Goal: Task Accomplishment & Management: Manage account settings

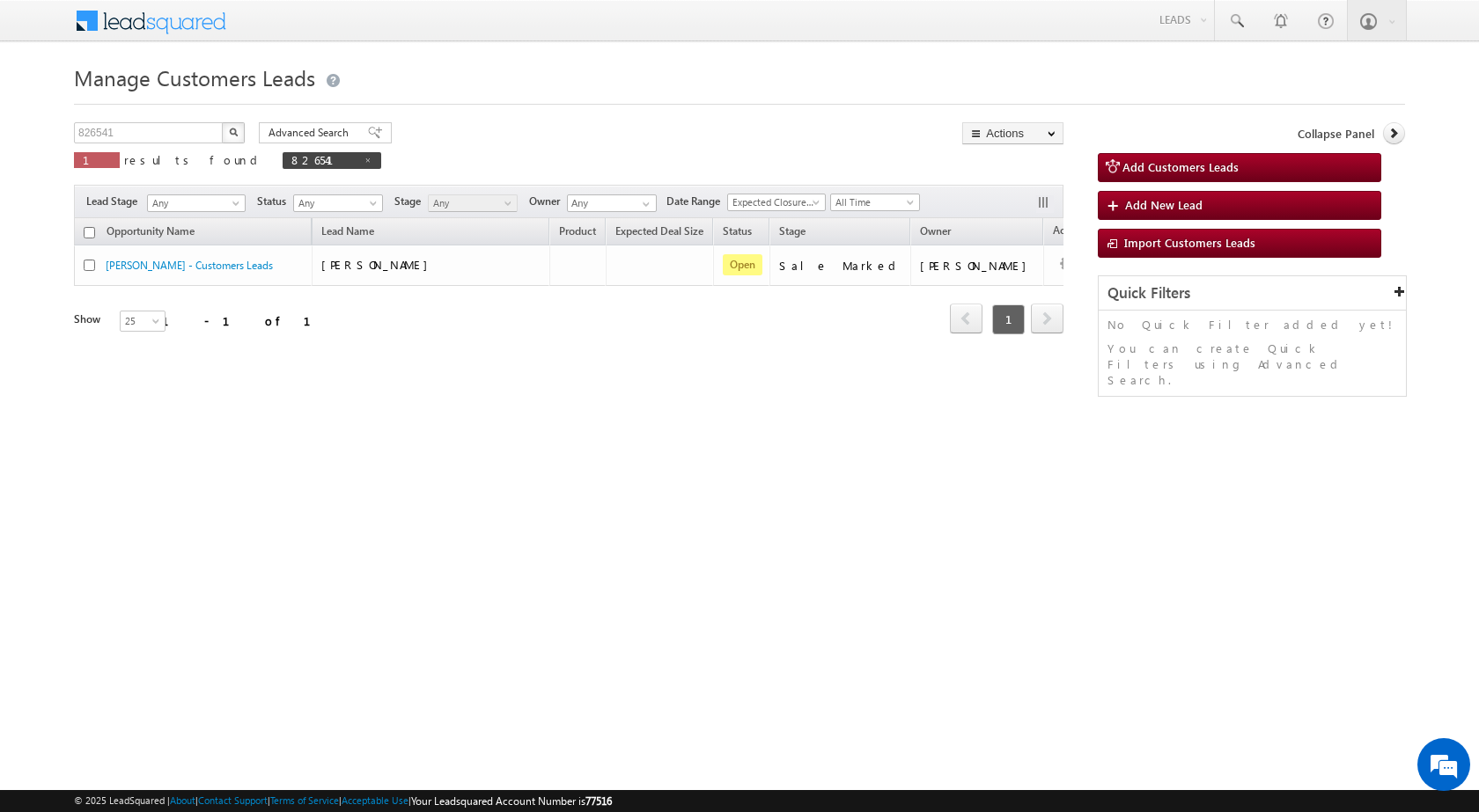
click at [292, 477] on div "Manage Customers Leads 826541 X 1 results found 826541 Advanced Search Advanced…" at bounding box center [739, 279] width 1331 height 440
click at [363, 159] on span at bounding box center [368, 160] width 9 height 9
type input "Search Customers Leads"
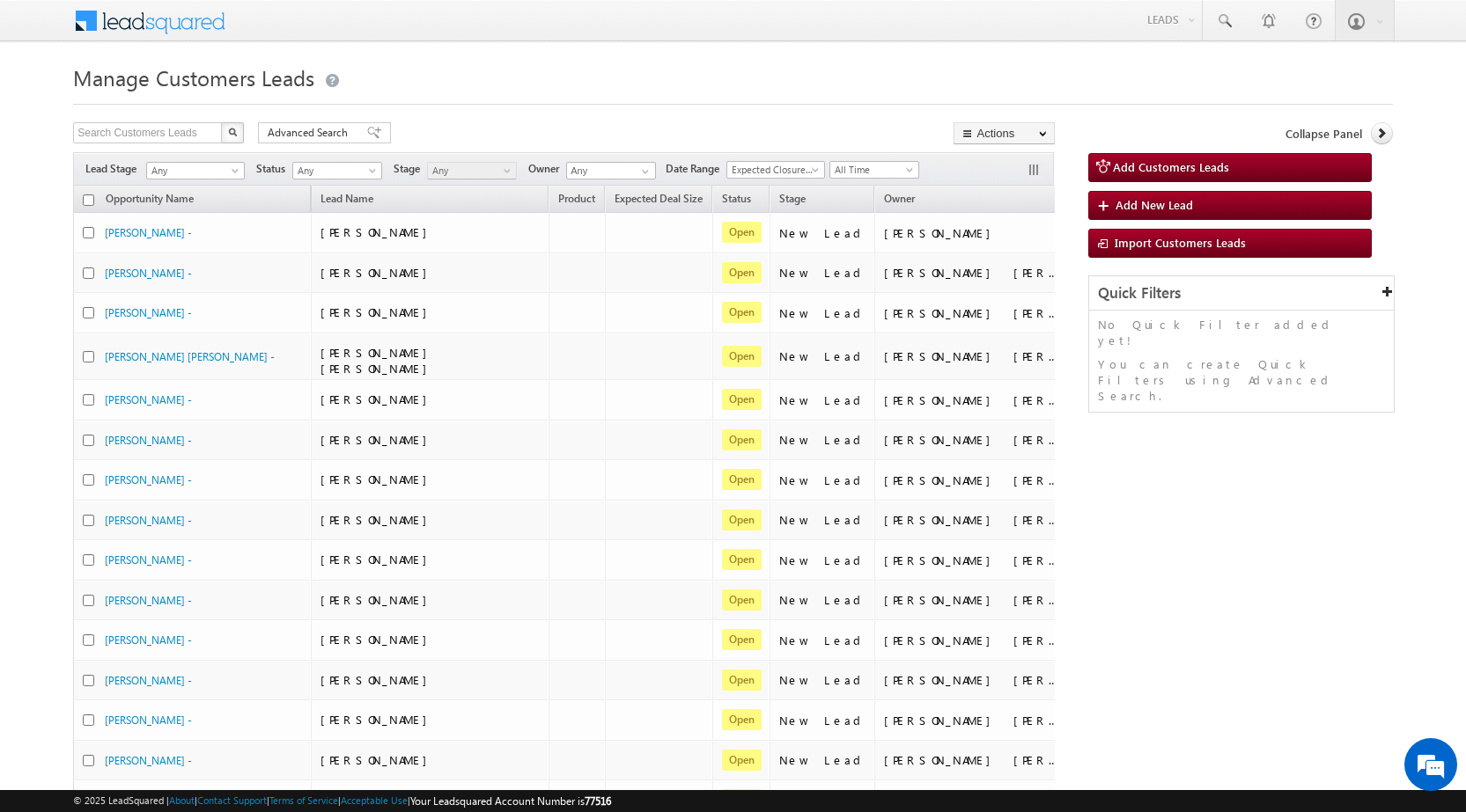
click at [167, 117] on div "Manage Customers Leads Search Customers Leads X 484018 results found Advanced S…" at bounding box center [733, 695] width 1320 height 1273
click at [167, 129] on input "text" at bounding box center [148, 133] width 151 height 21
paste input "875193"
type input "875193"
click at [235, 137] on button "button" at bounding box center [232, 133] width 23 height 21
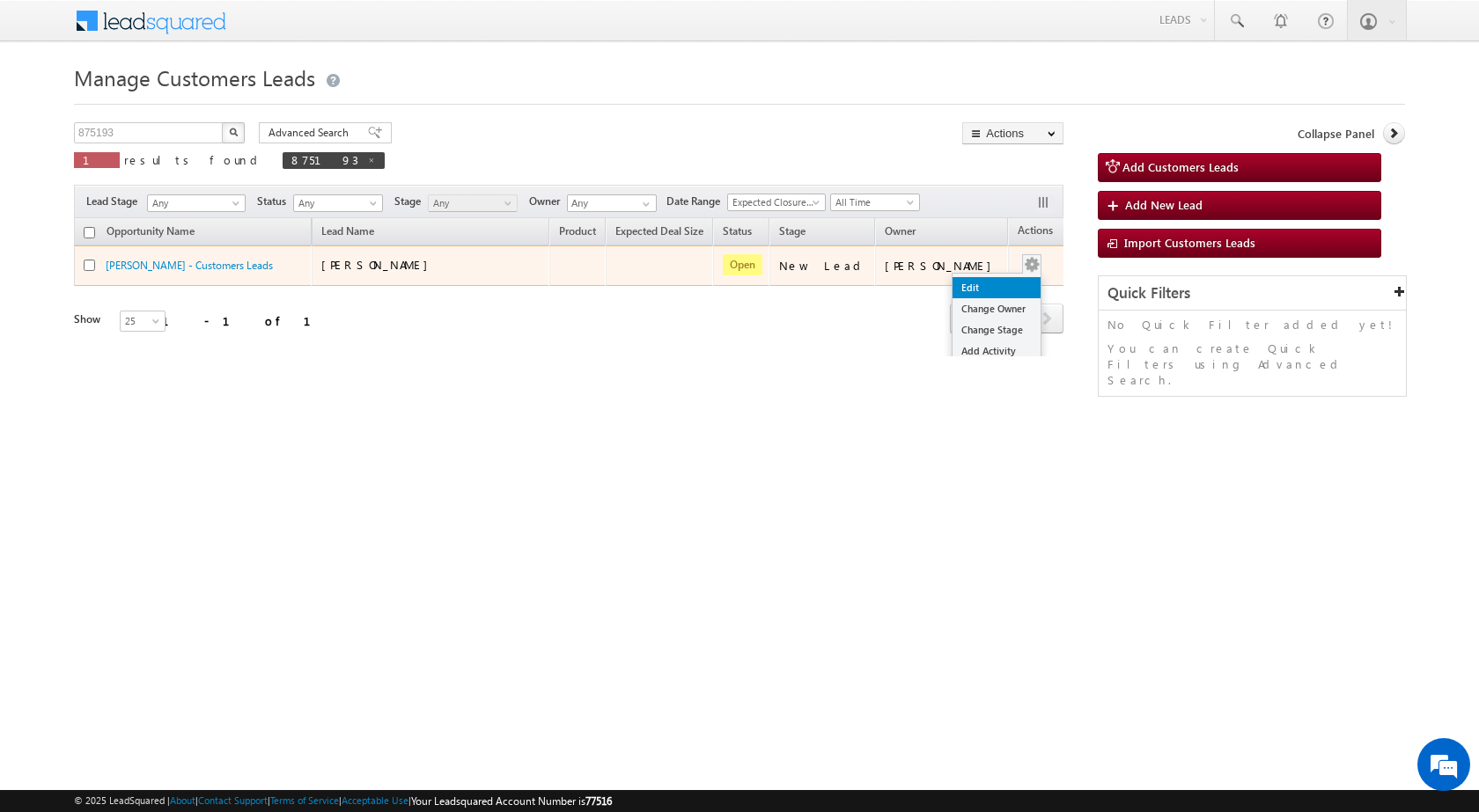
click at [953, 289] on link "Edit" at bounding box center [996, 288] width 88 height 21
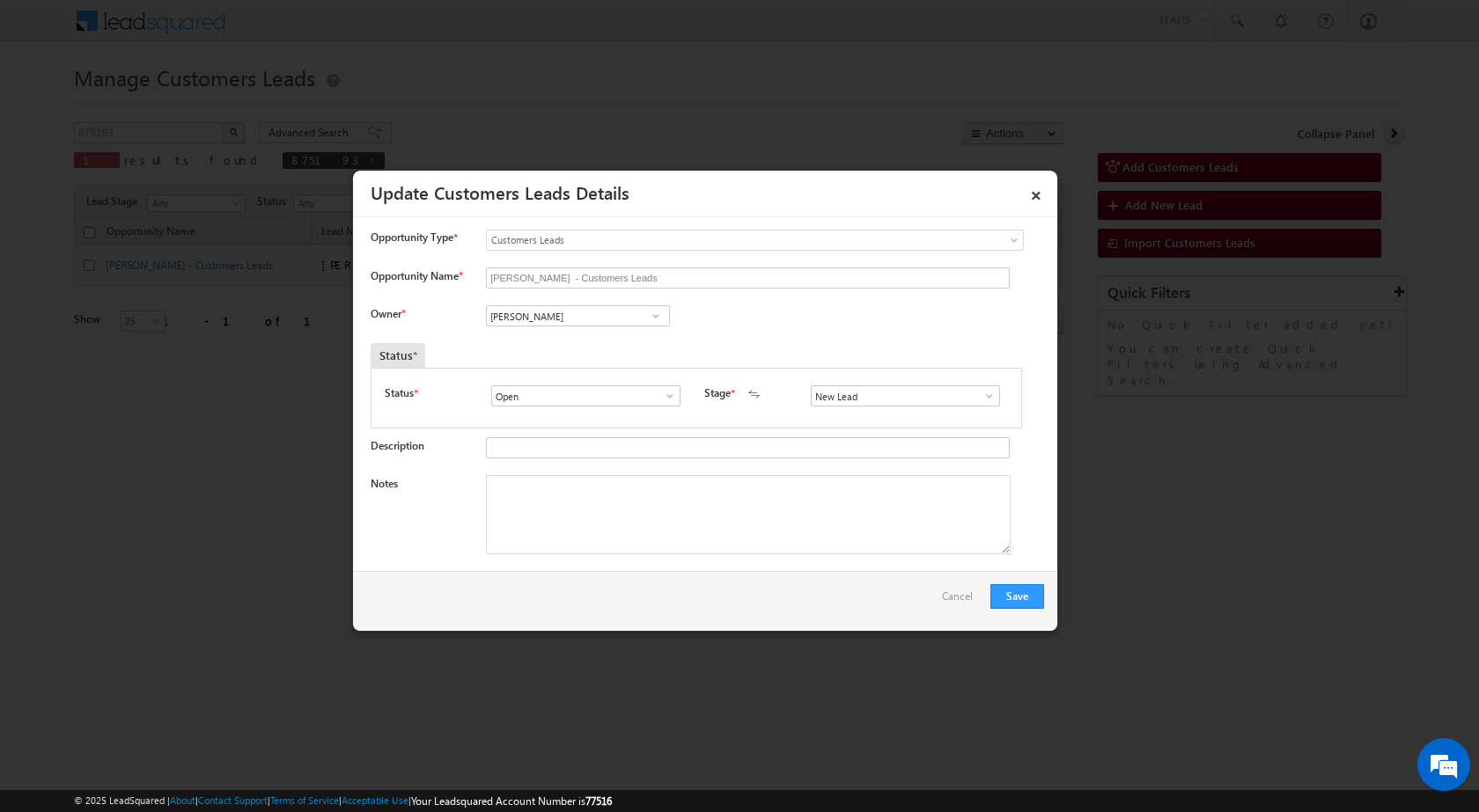
click at [980, 395] on span at bounding box center [989, 396] width 18 height 14
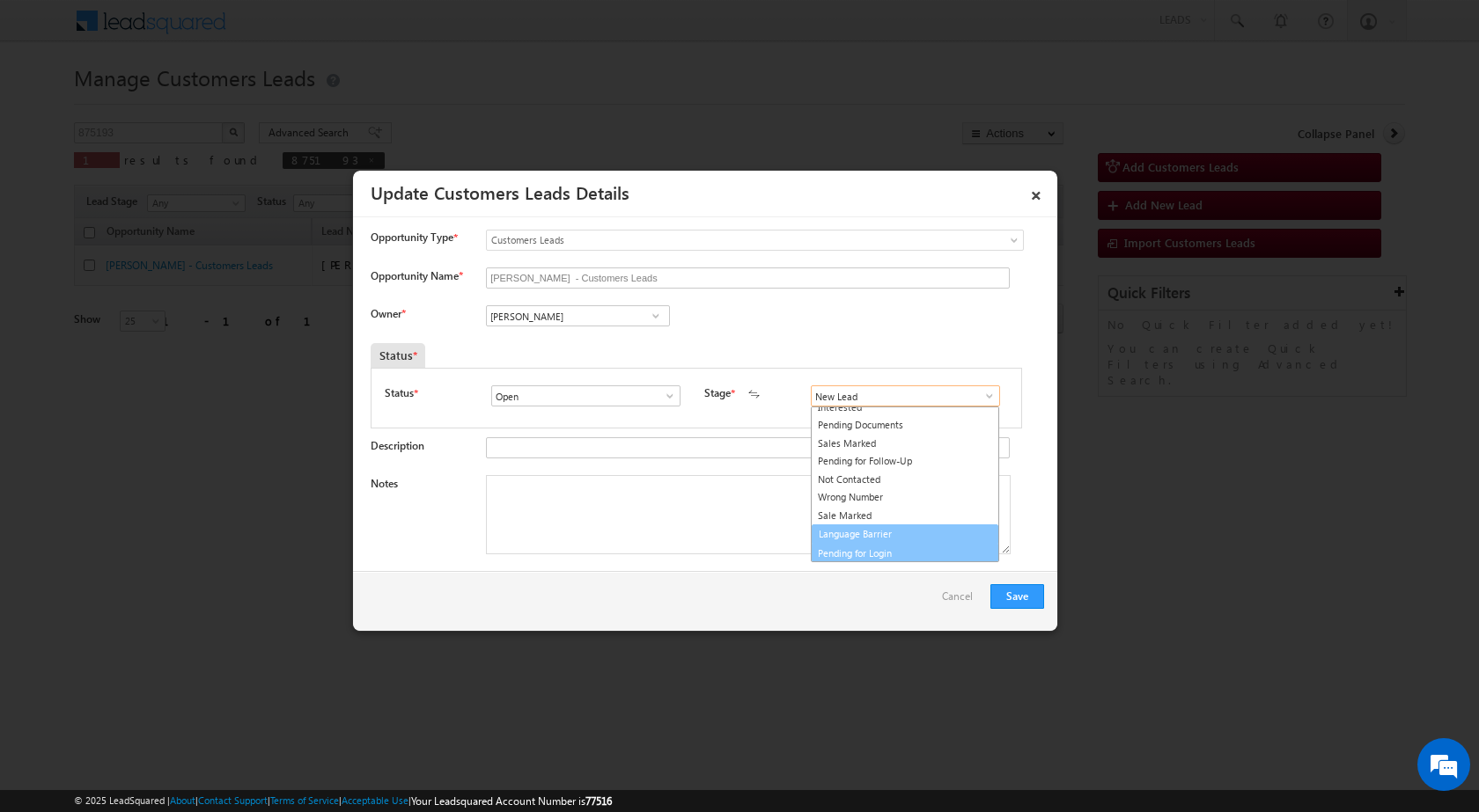
scroll to position [27, 0]
click at [857, 514] on link "Sale Marked" at bounding box center [905, 516] width 189 height 20
type input "Sale Marked"
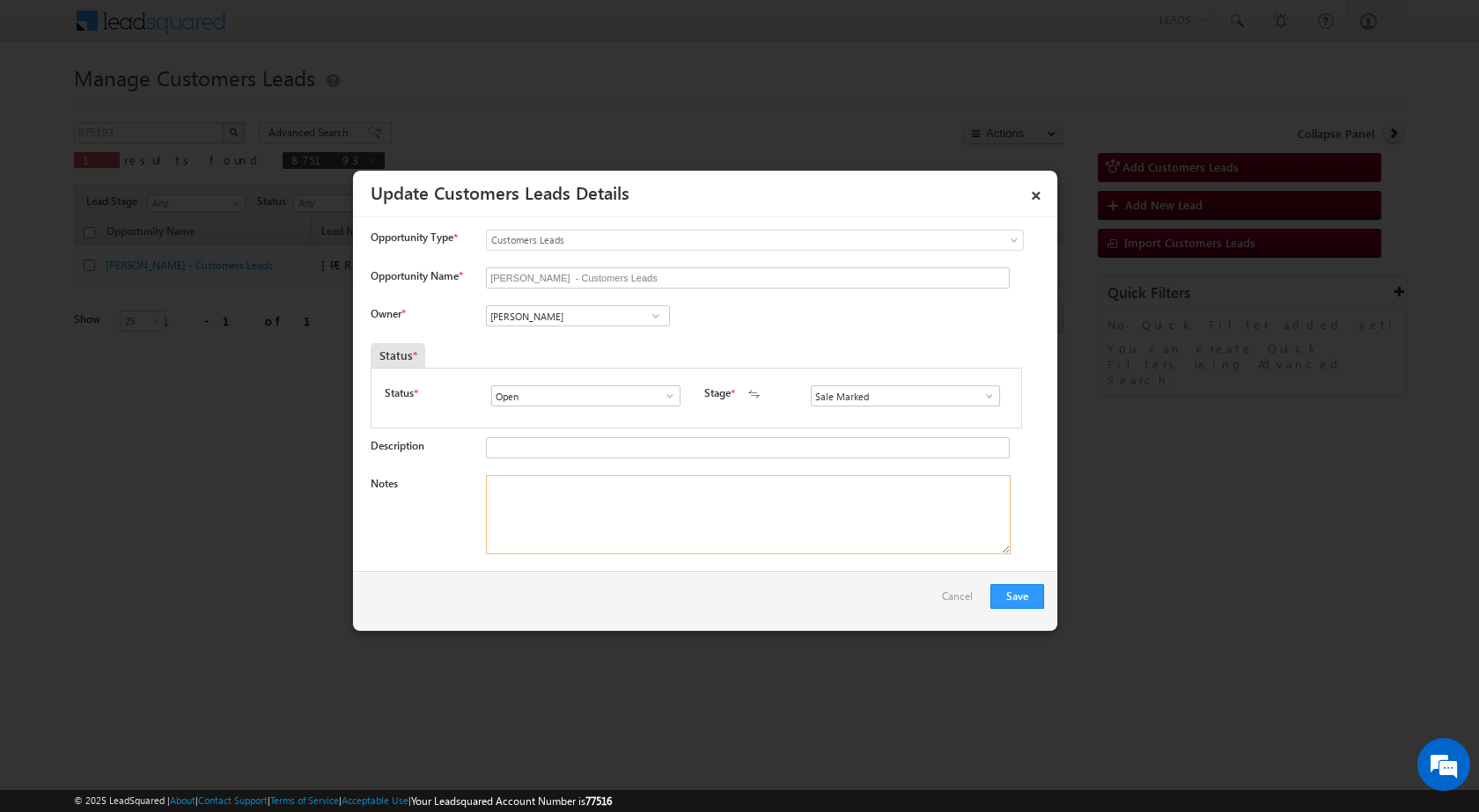
click at [600, 538] on textarea "Notes" at bounding box center [748, 515] width 524 height 79
paste textarea "875193 - BuddyLoan - [PERSON_NAME] - 8756673836 - NOIDA 201301 - CONSTRUCTION -…"
type textarea "875193 - BuddyLoan - [PERSON_NAME] - 8756673836 - NOIDA 201301 - CONSTRUCTION -…"
click at [640, 618] on div "Save Cancel" at bounding box center [704, 601] width 704 height 60
click at [552, 320] on input "[PERSON_NAME]" at bounding box center [578, 316] width 184 height 21
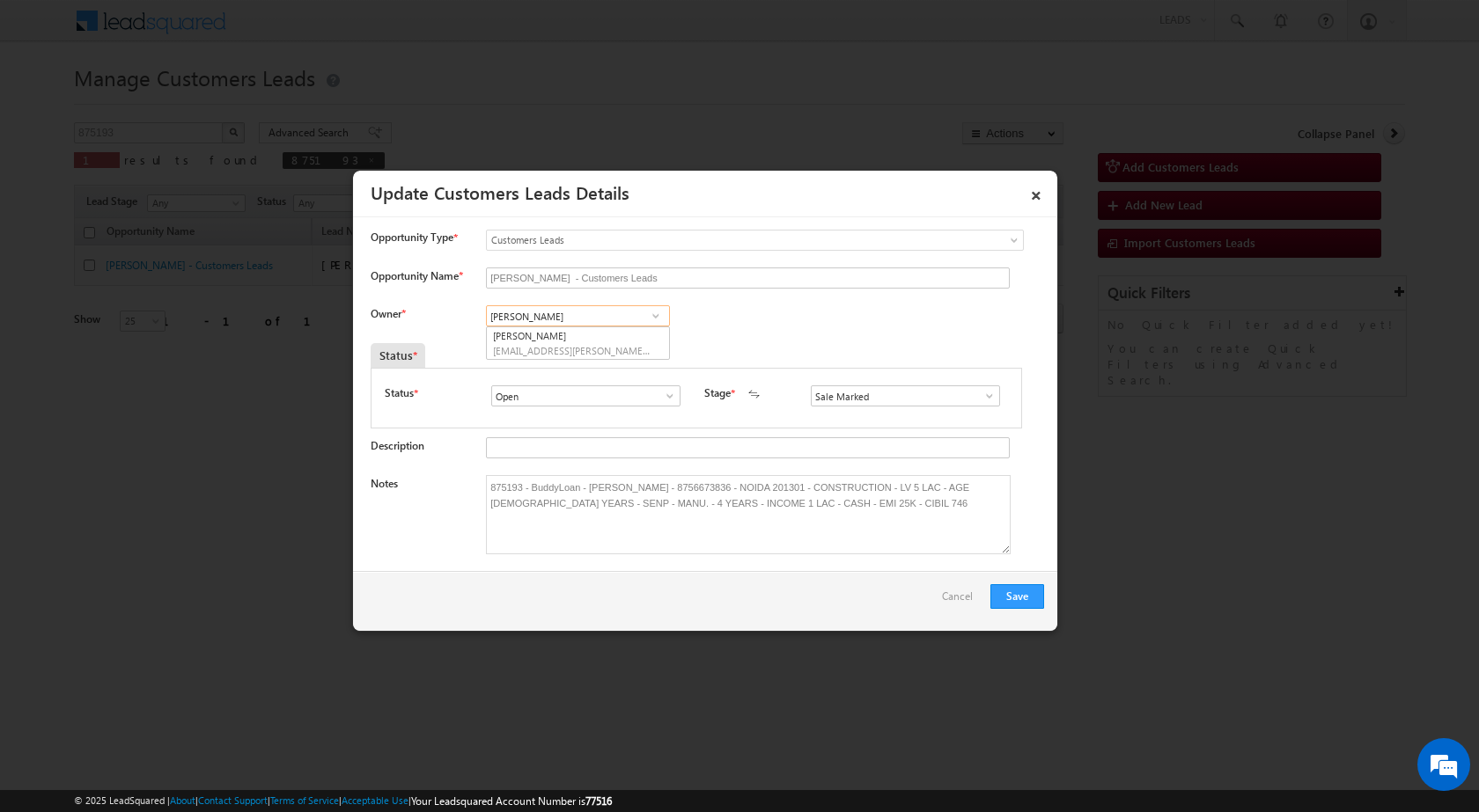
paste input "[EMAIL_ADDRESS][DOMAIN_NAME]"
click at [589, 345] on span "[EMAIL_ADDRESS][DOMAIN_NAME]" at bounding box center [573, 351] width 158 height 13
type input "[PERSON_NAME]"
click at [760, 324] on div "Owner * [PERSON_NAME] [PERSON_NAME] [PERSON_NAME] [PERSON_NAME] [PERSON_NAME] […" at bounding box center [707, 320] width 673 height 29
click at [865, 605] on div "Save Cancel" at bounding box center [704, 601] width 704 height 60
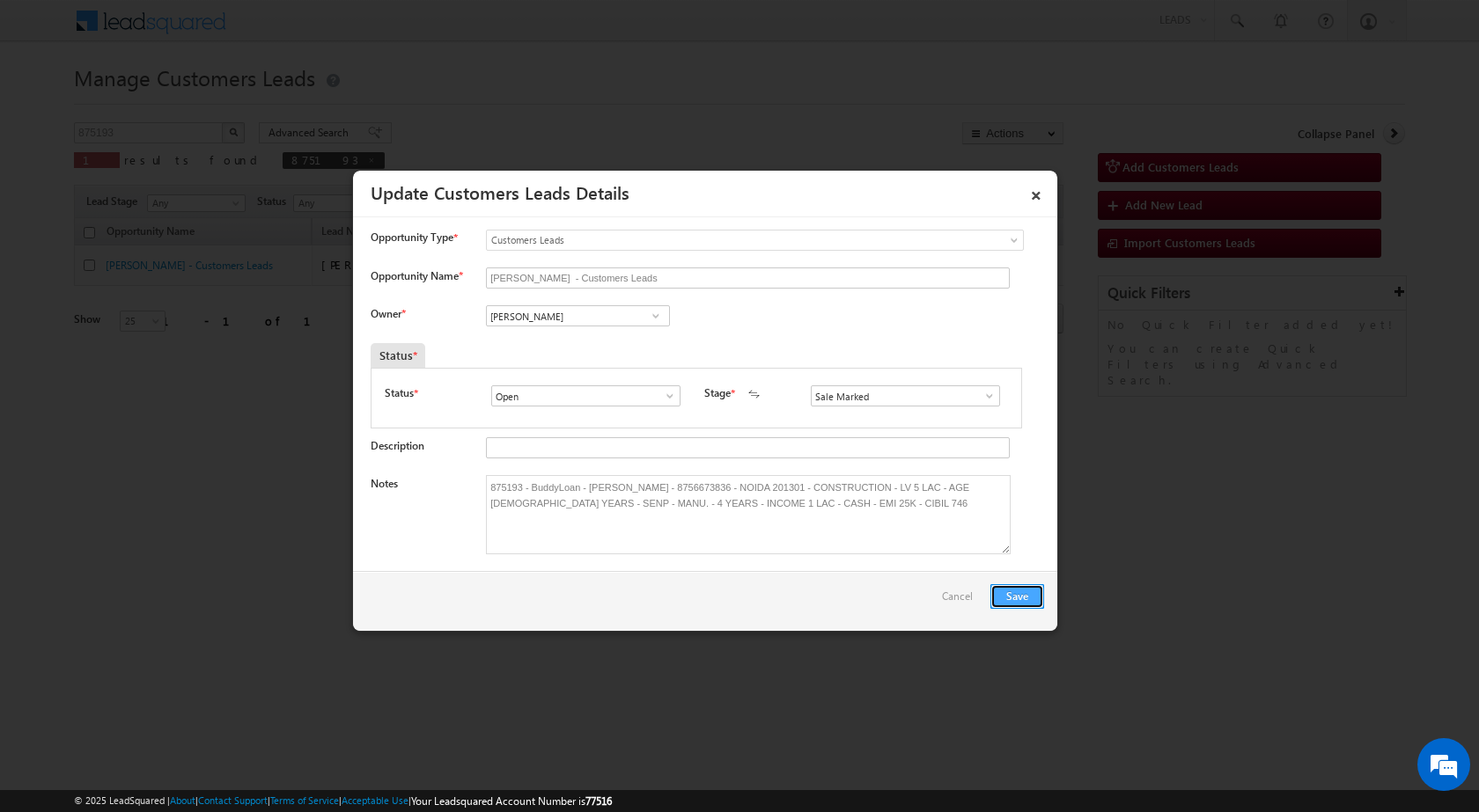
click at [1014, 595] on button "Save" at bounding box center [1017, 597] width 53 height 25
